Goal: Task Accomplishment & Management: Use online tool/utility

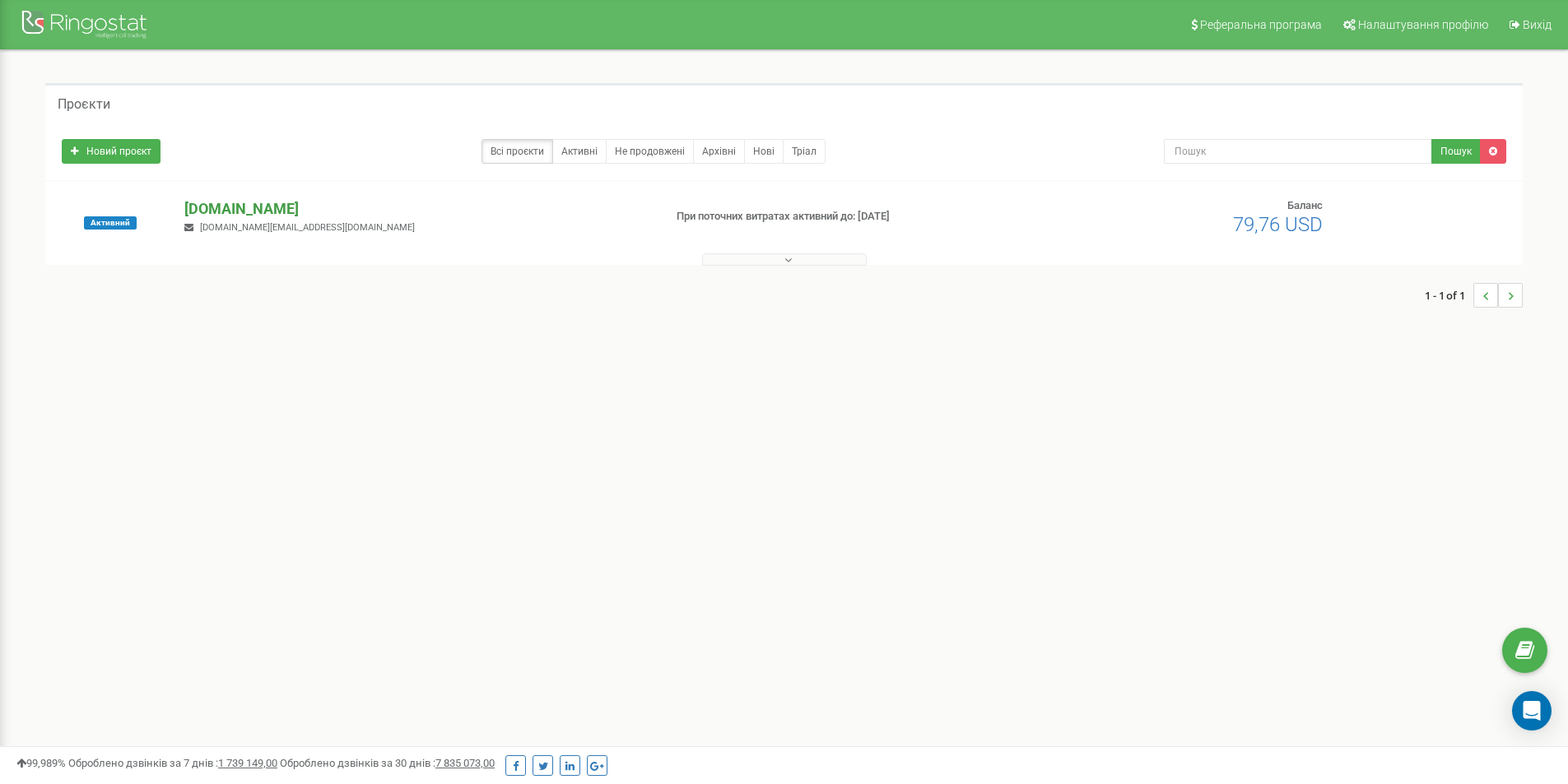
click at [263, 210] on p "[DOMAIN_NAME]" at bounding box center [417, 209] width 465 height 21
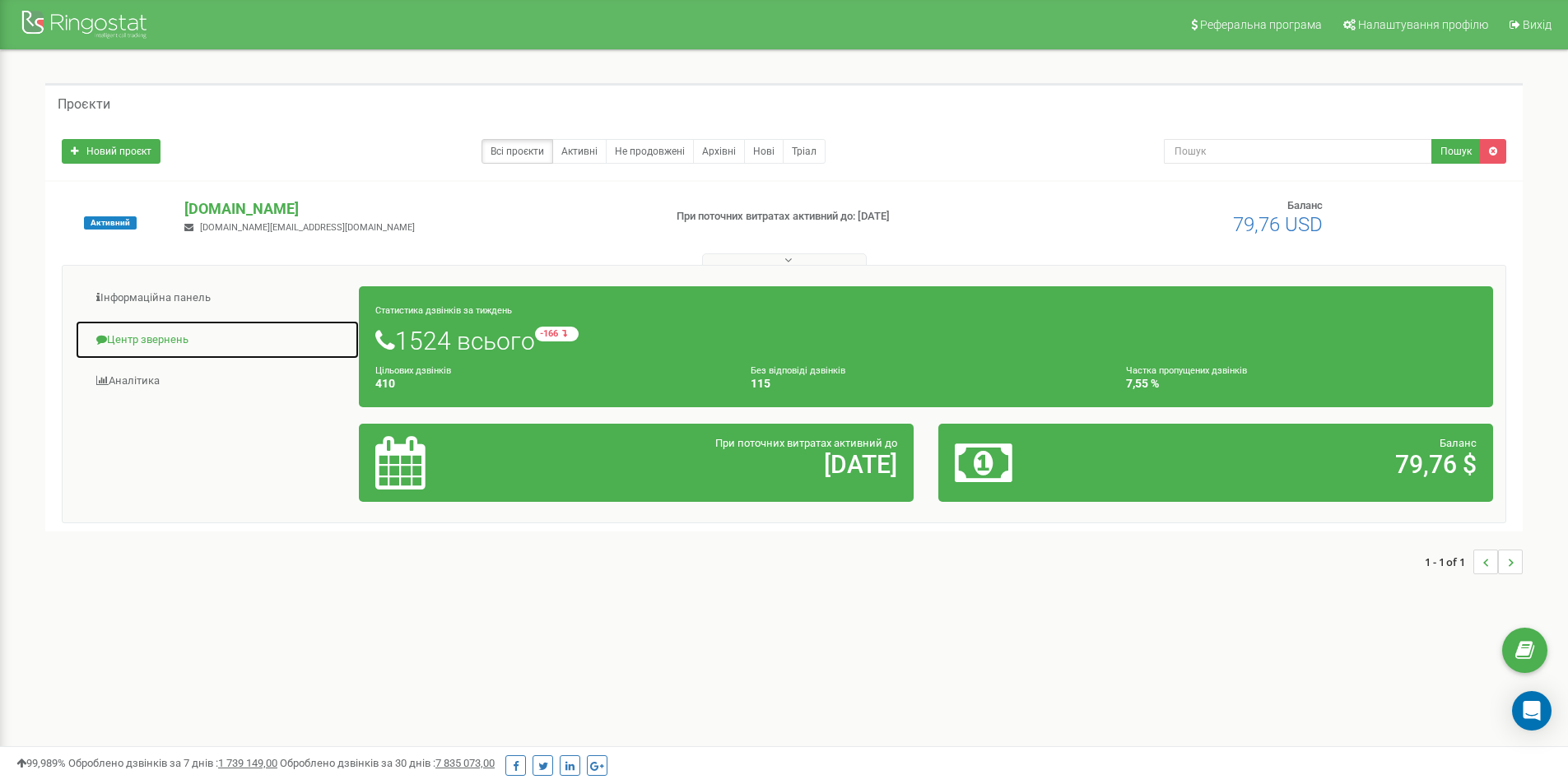
click at [151, 343] on link "Центр звернень" at bounding box center [217, 341] width 285 height 40
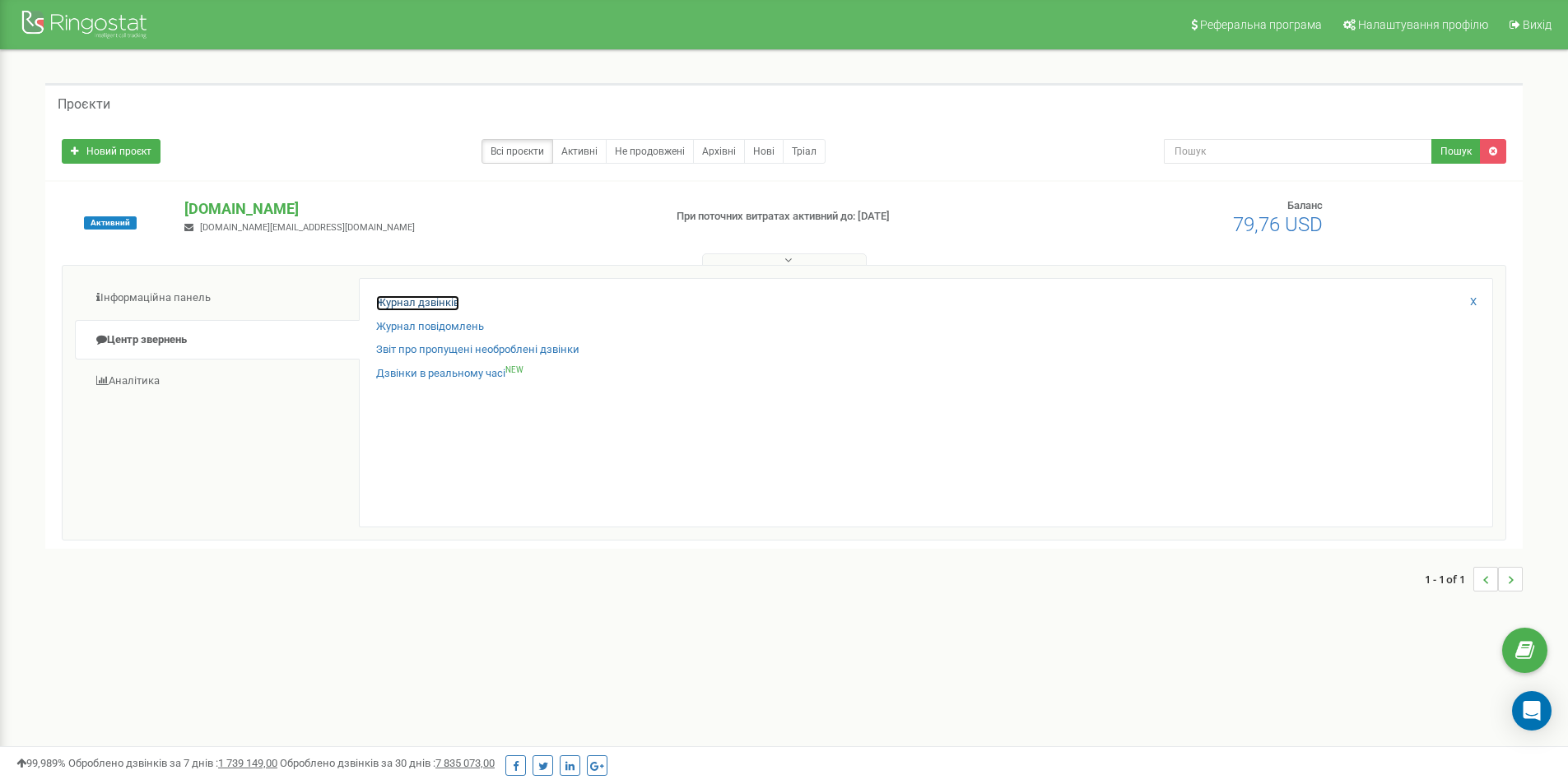
click at [447, 299] on link "Журнал дзвінків" at bounding box center [417, 303] width 83 height 15
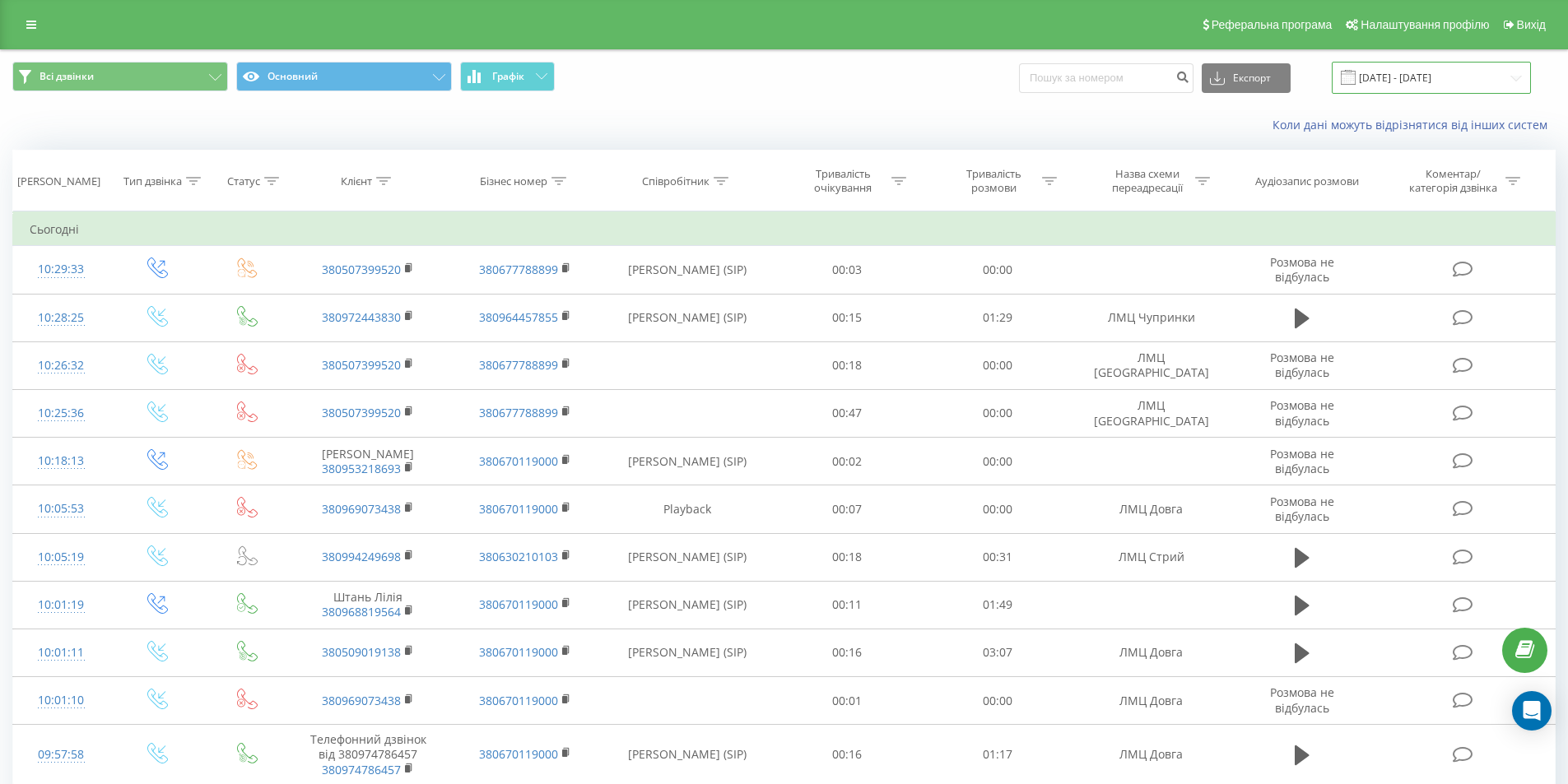
click at [1426, 72] on input "19.08.2025 - 19.09.2025" at bounding box center [1430, 77] width 199 height 32
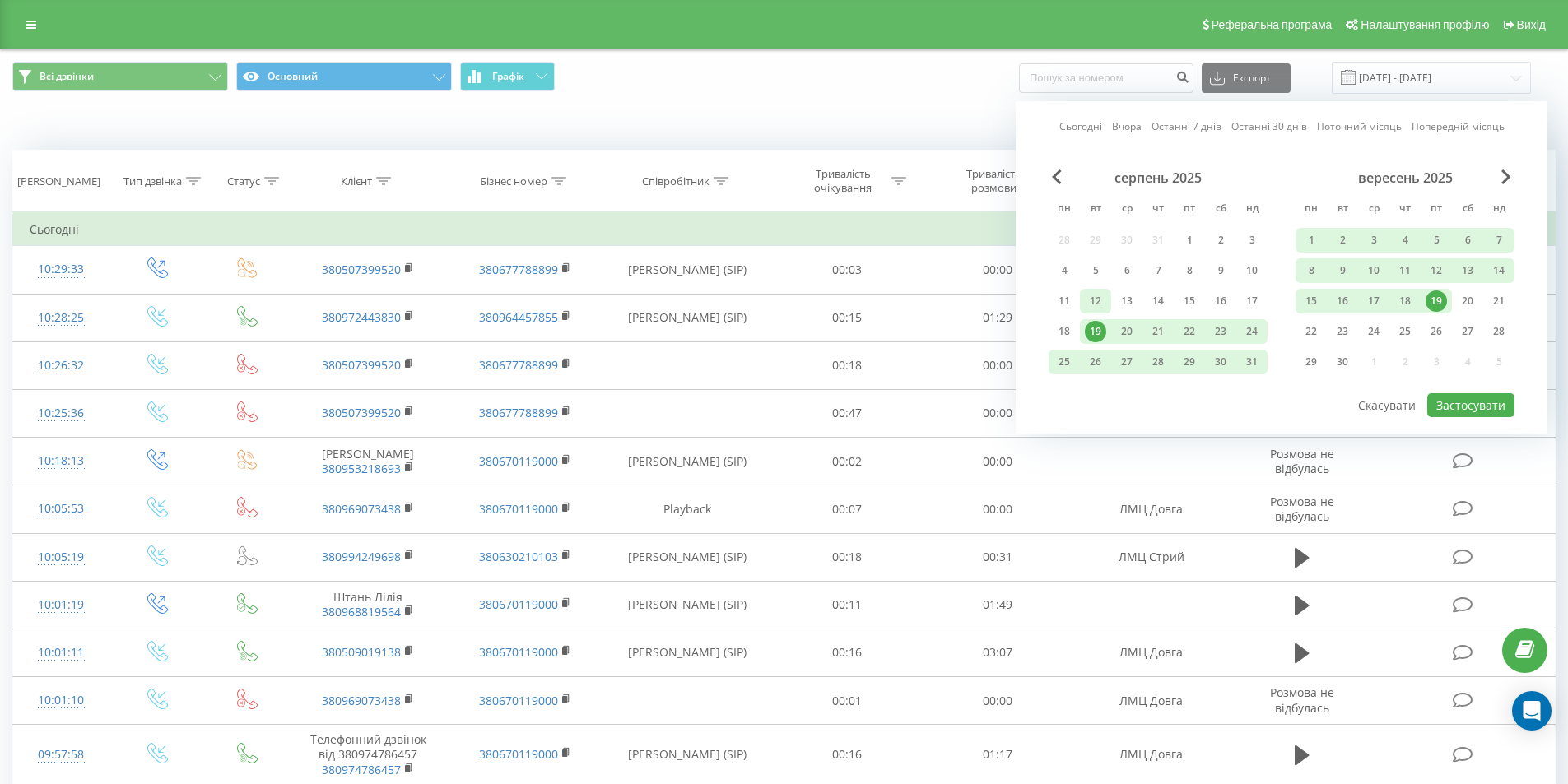
click at [1100, 300] on div "12" at bounding box center [1096, 301] width 21 height 21
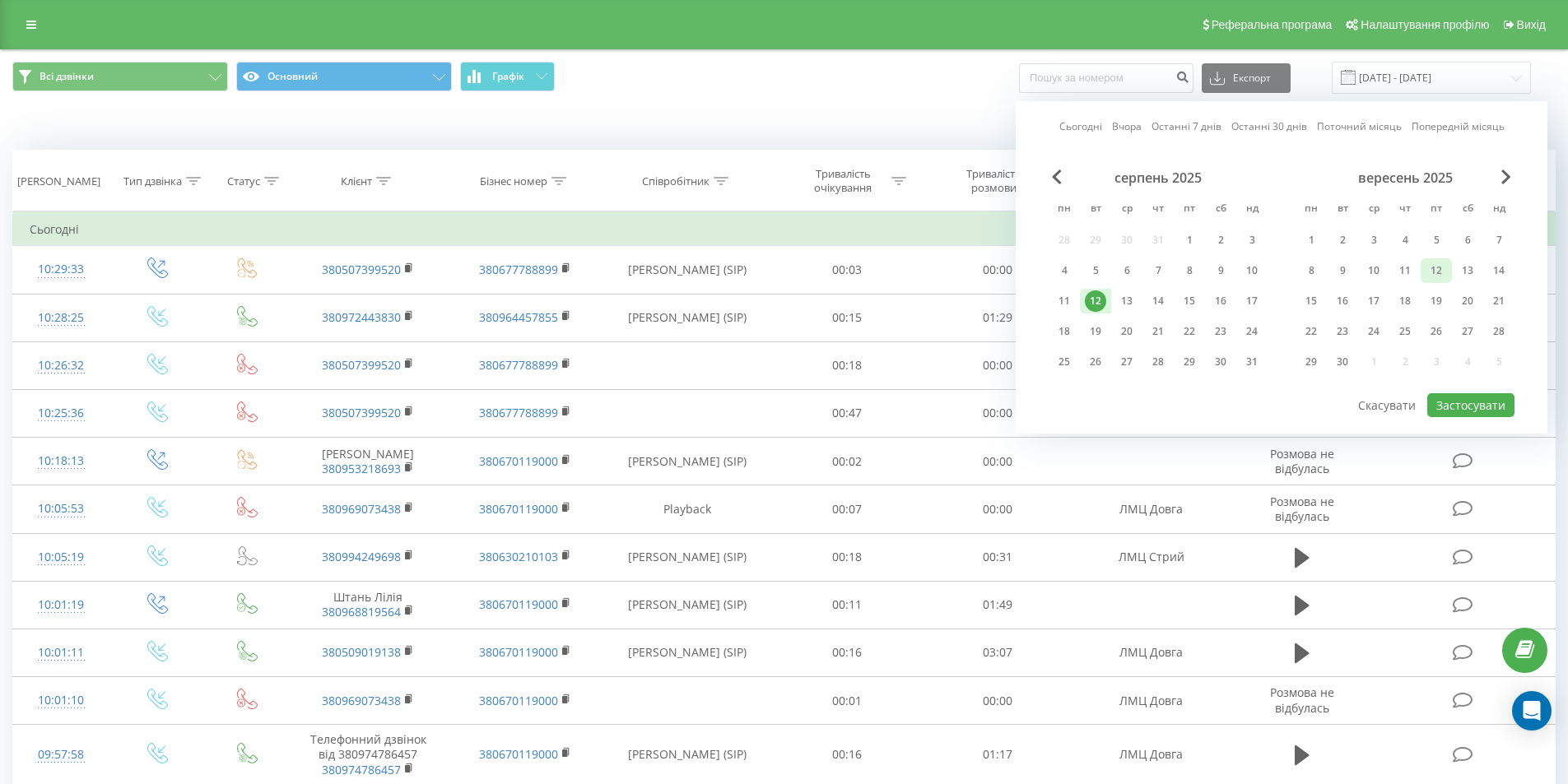
click at [1440, 273] on div "12" at bounding box center [1436, 270] width 21 height 21
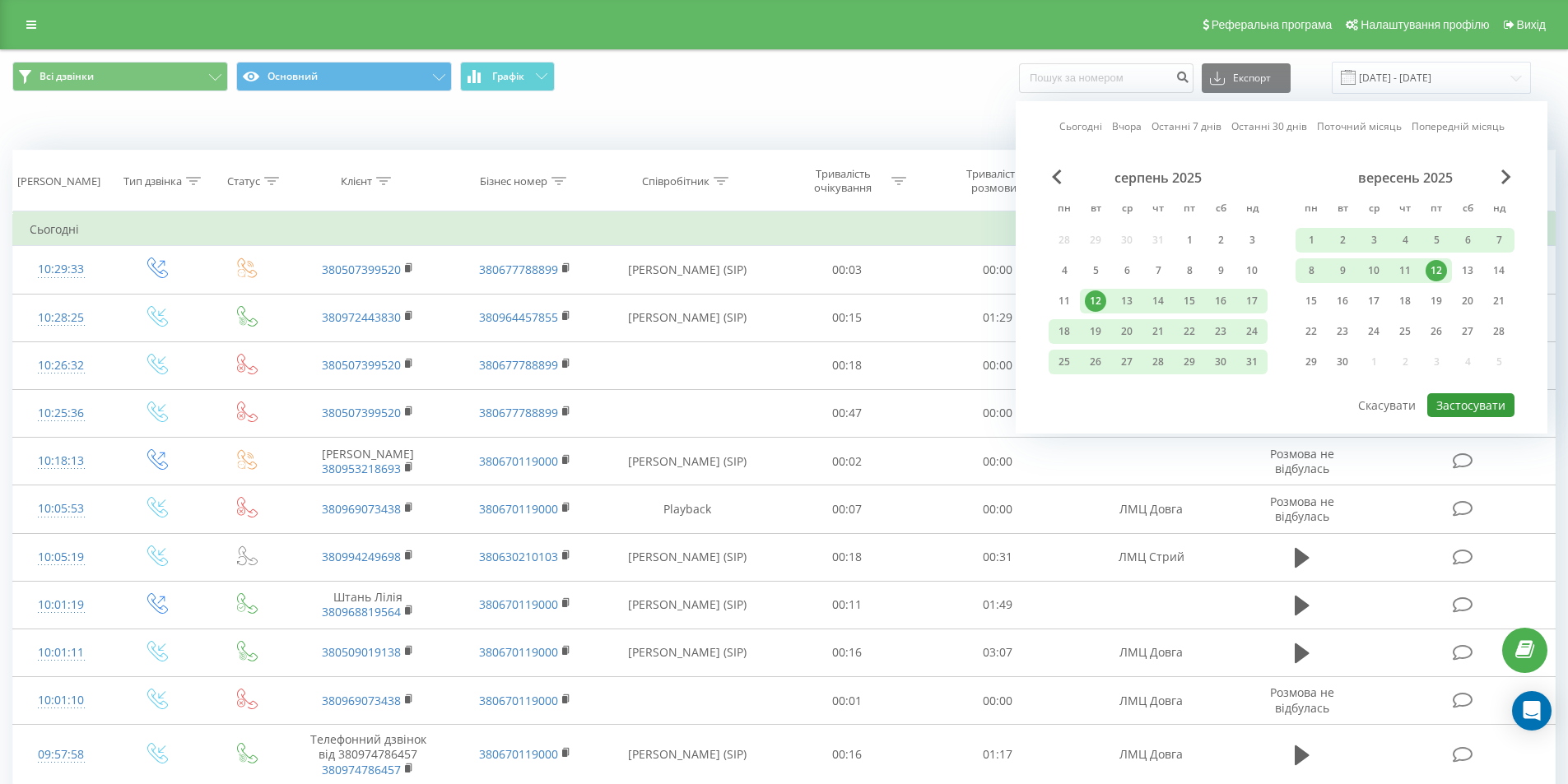
click at [1470, 398] on button "Застосувати" at bounding box center [1471, 405] width 88 height 24
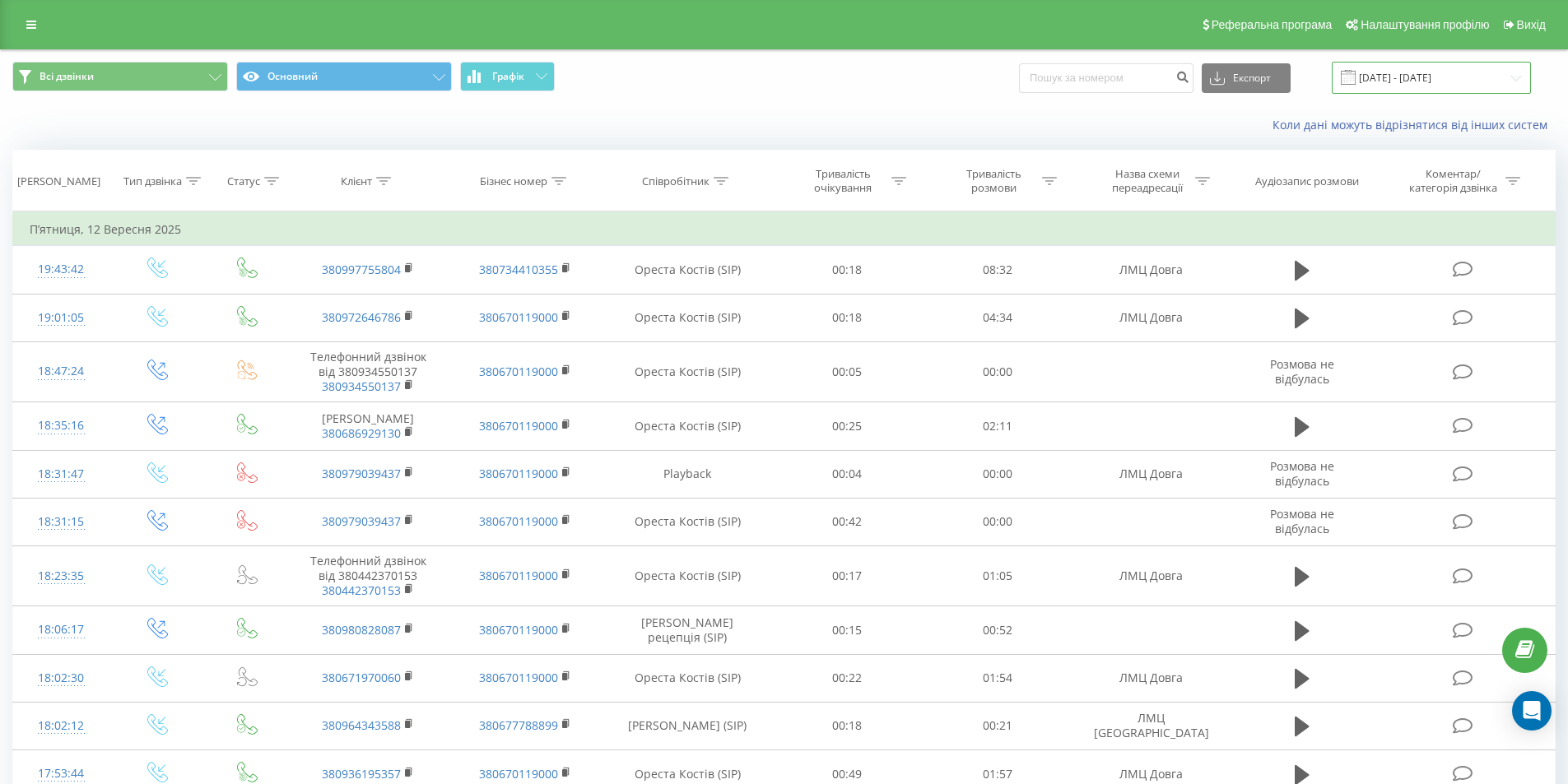
click at [1432, 82] on input "12.08.2025 - 12.09.2025" at bounding box center [1430, 77] width 199 height 32
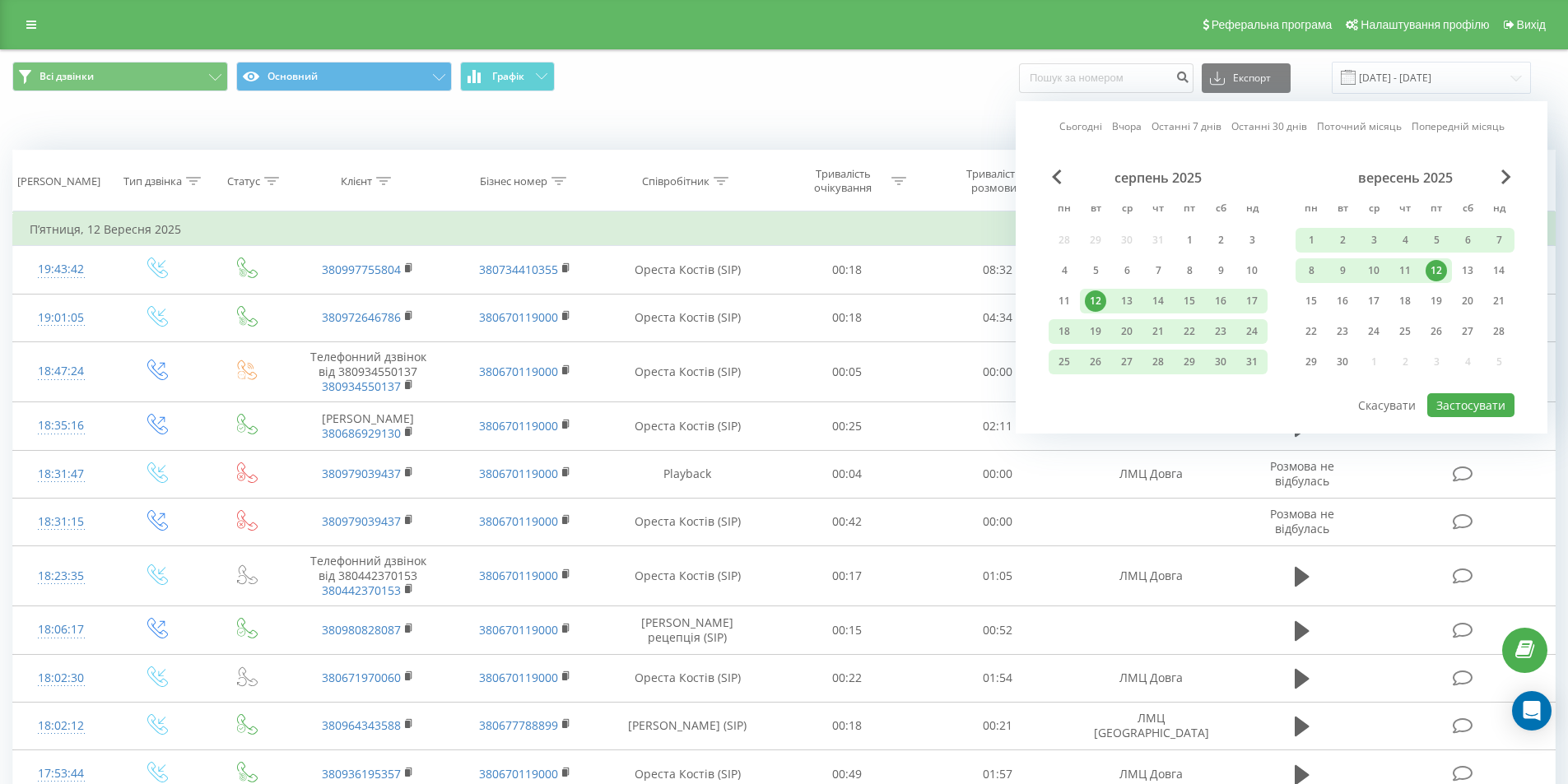
click at [1435, 272] on div "12" at bounding box center [1436, 270] width 21 height 21
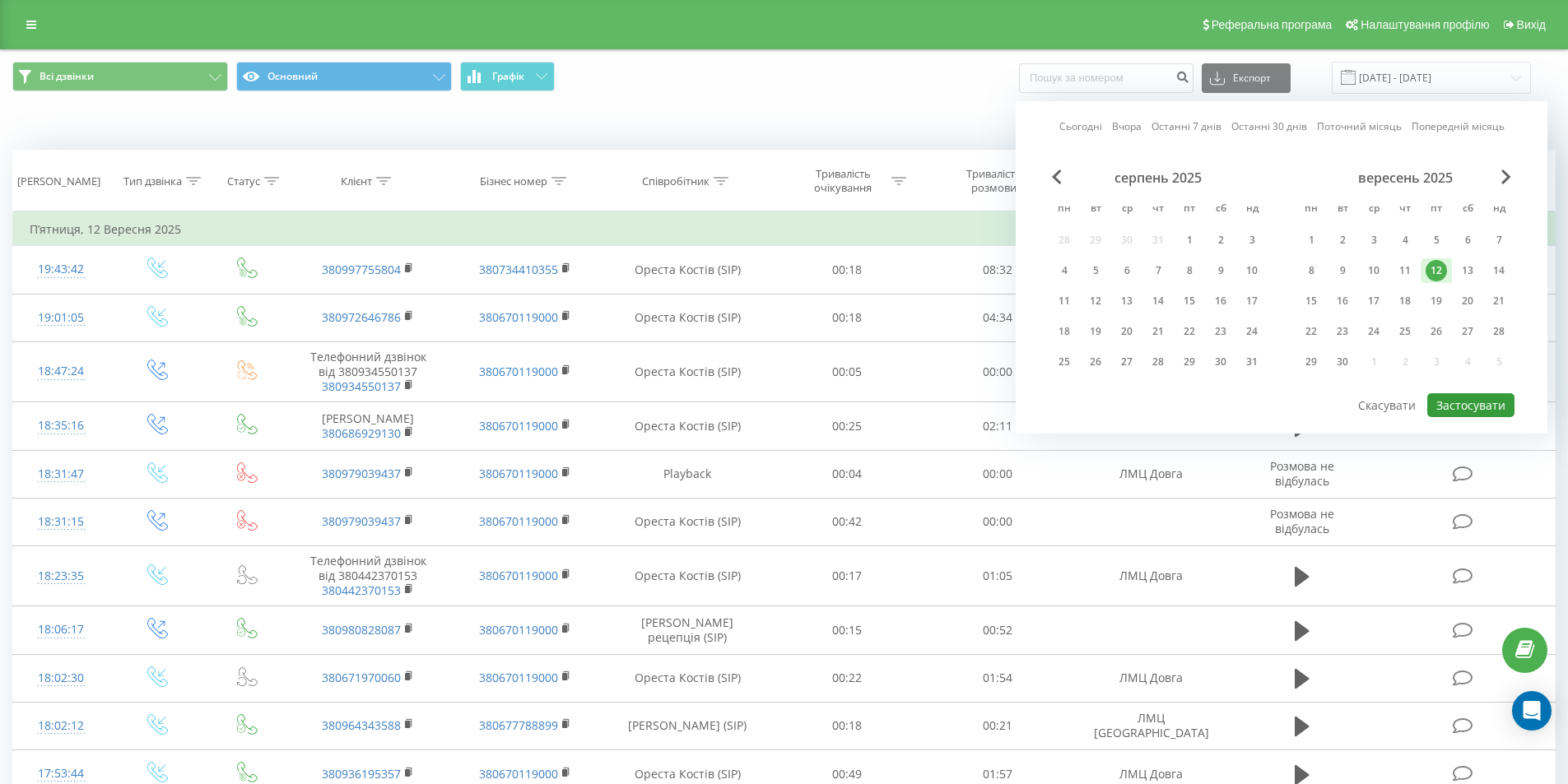
click at [1467, 402] on button "Застосувати" at bounding box center [1471, 405] width 88 height 24
type input "12.09.2025 - 12.09.2025"
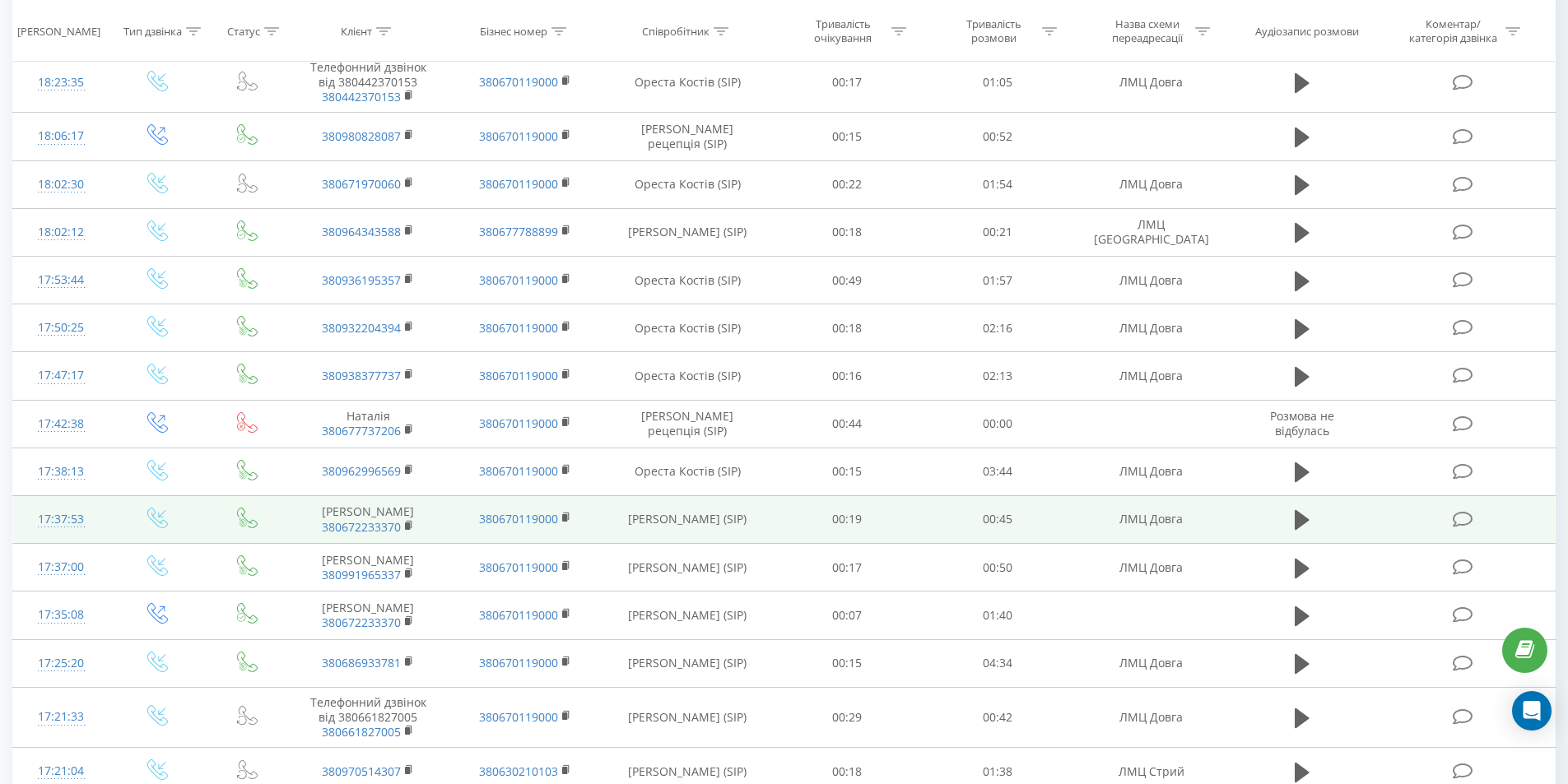
scroll to position [772, 0]
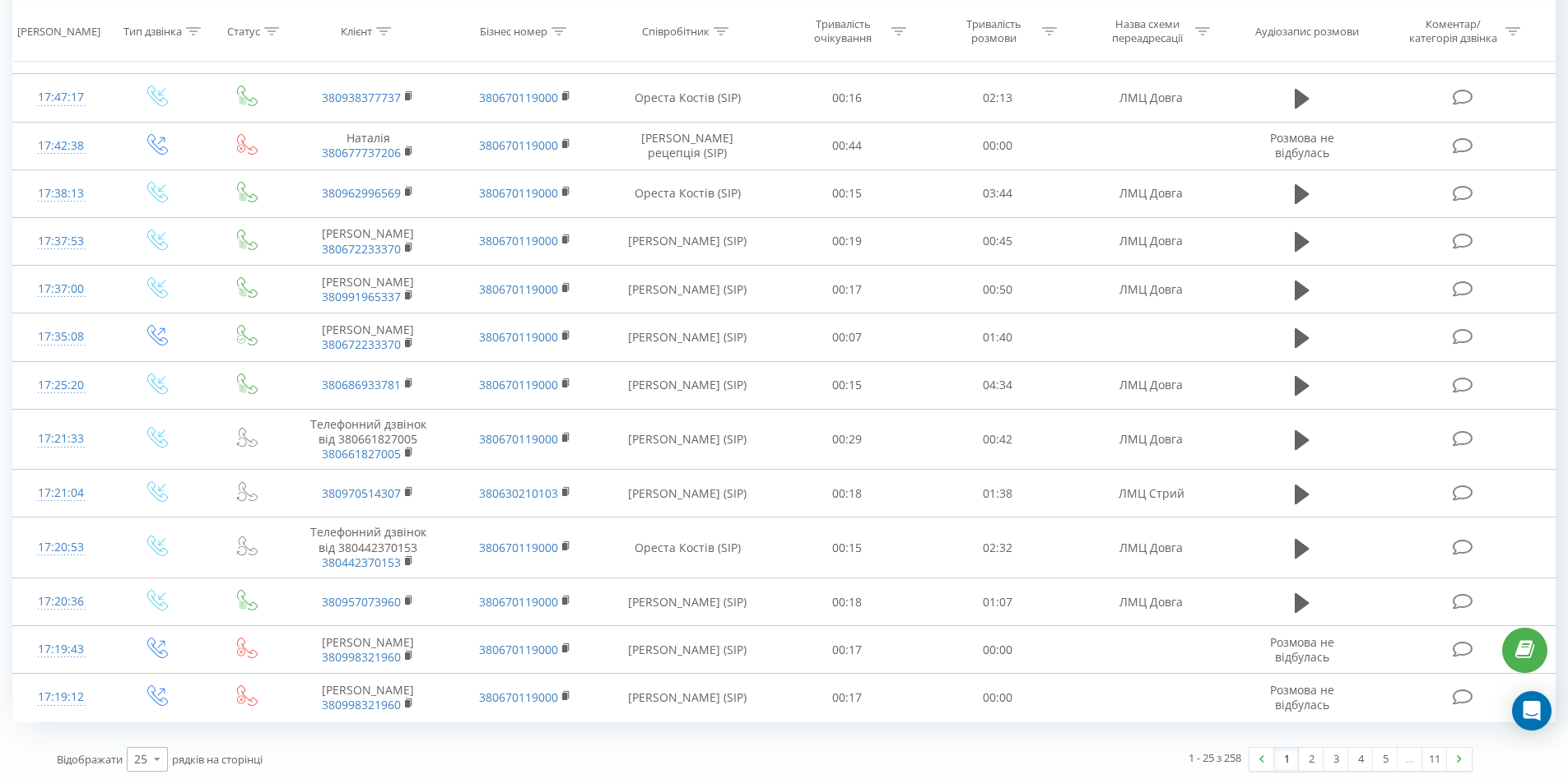
click at [158, 764] on icon at bounding box center [158, 759] width 25 height 32
click at [139, 733] on span "100" at bounding box center [143, 736] width 20 height 15
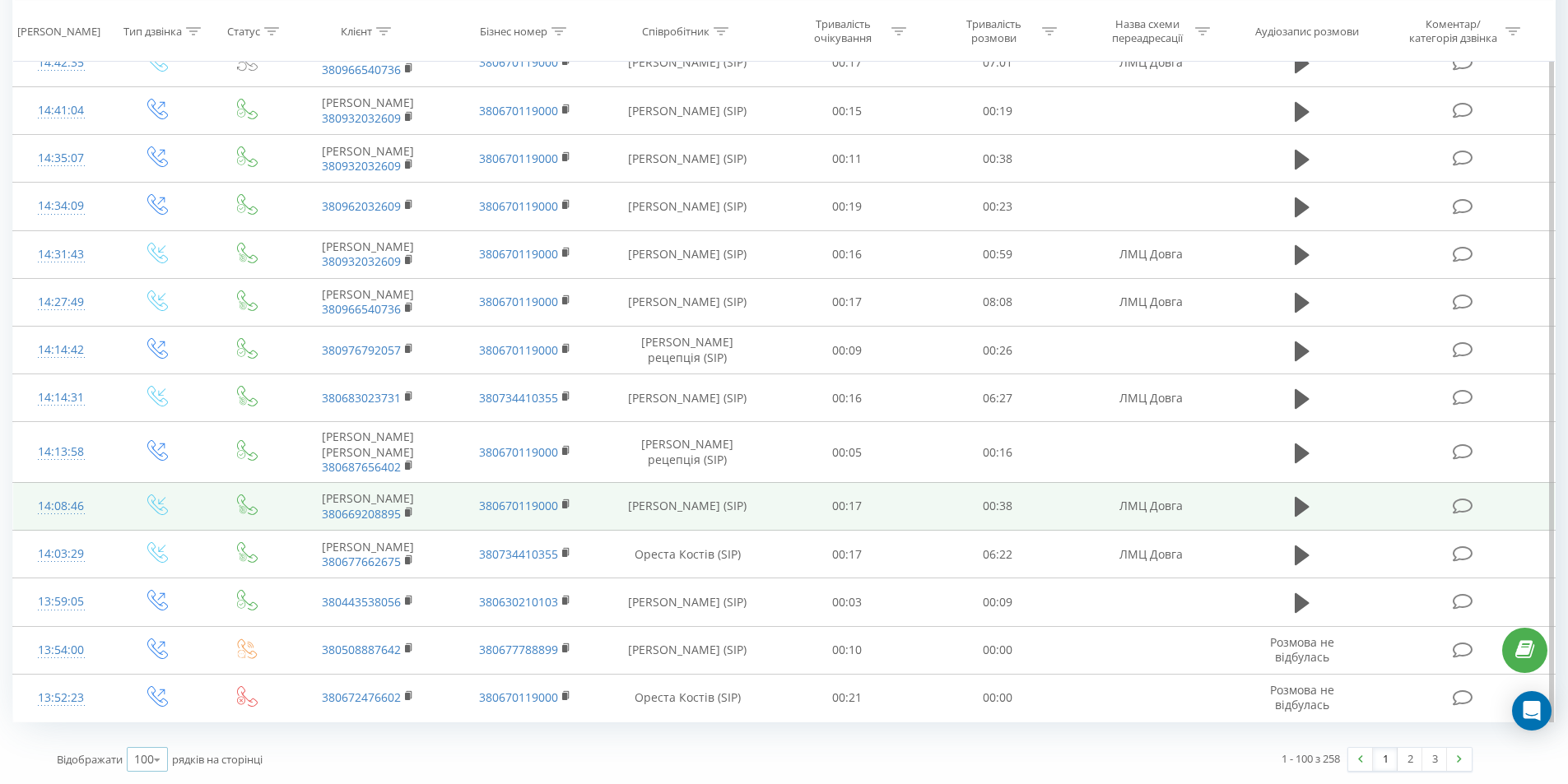
scroll to position [4579, 0]
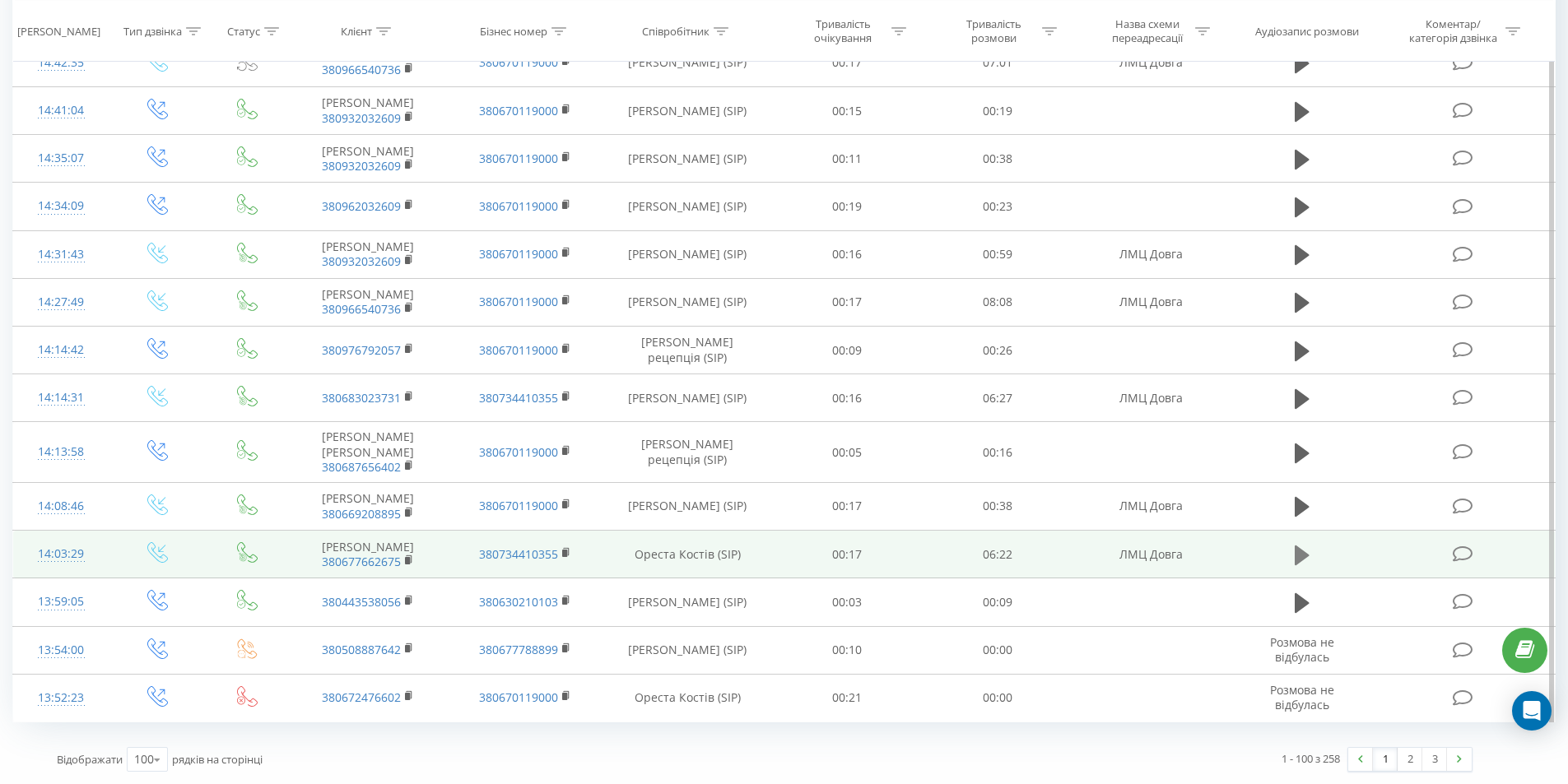
click at [1296, 550] on icon at bounding box center [1302, 554] width 14 height 20
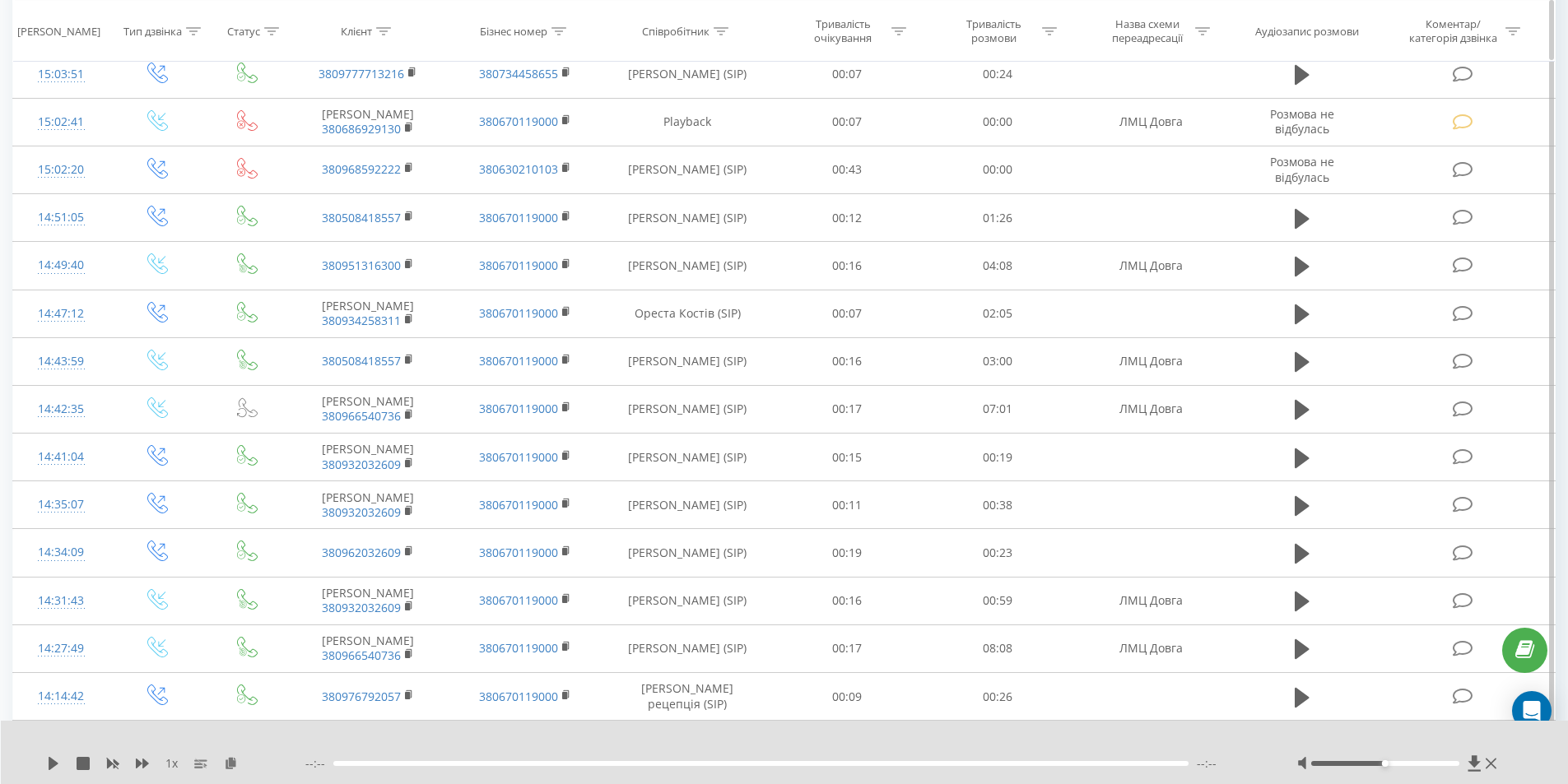
scroll to position [4003, 0]
